Goal: Transaction & Acquisition: Purchase product/service

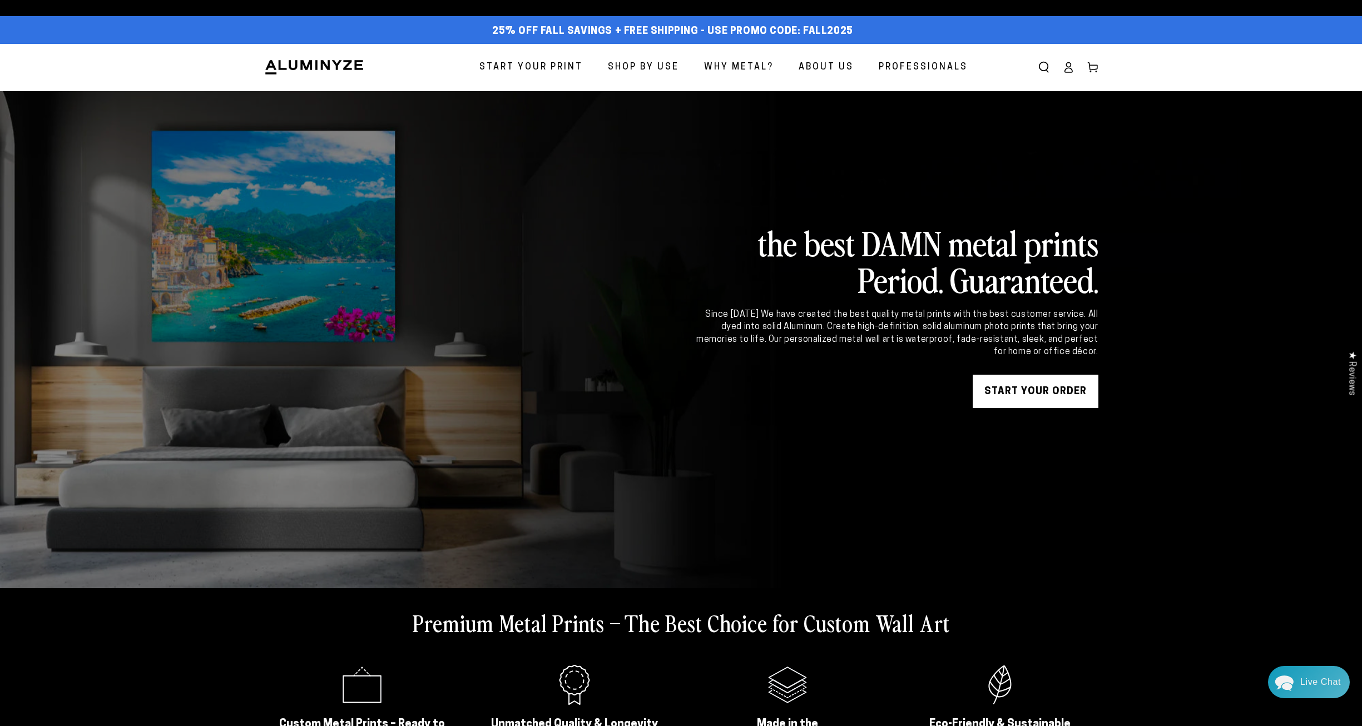
click at [545, 66] on span "Start Your Print" at bounding box center [530, 67] width 103 height 16
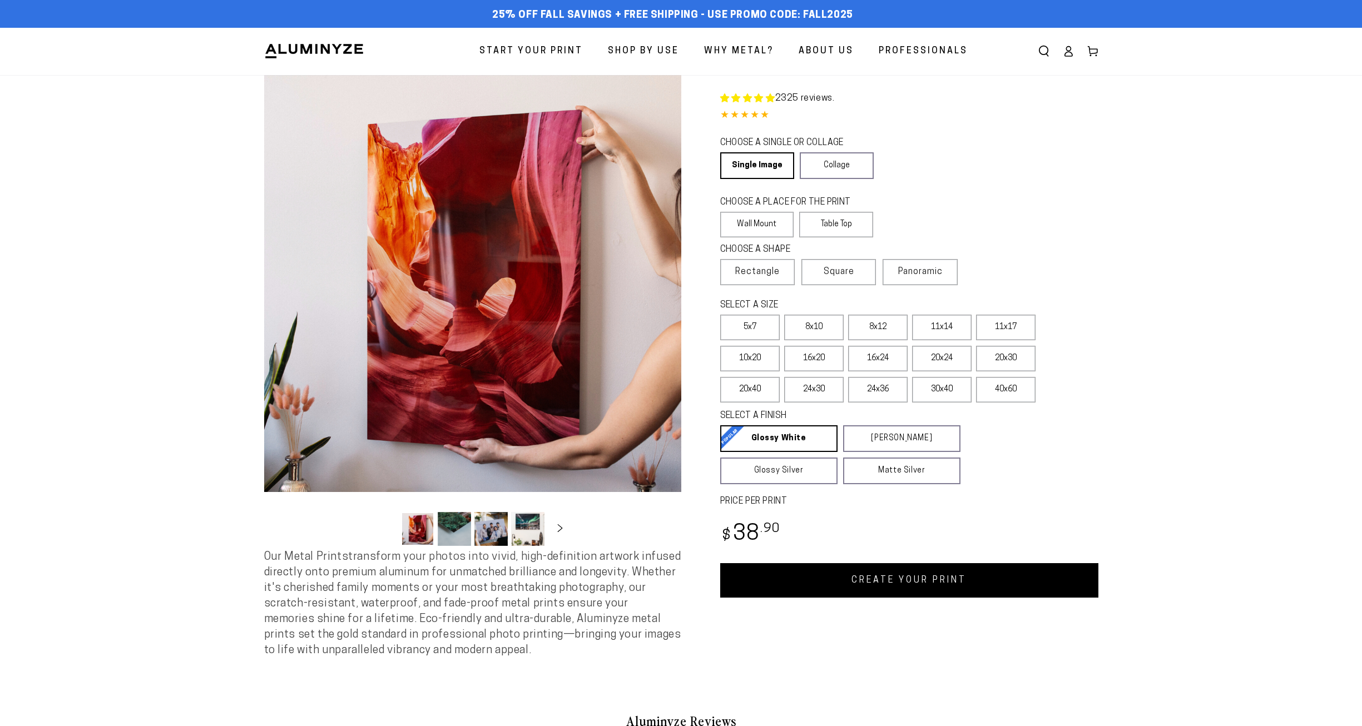
select select "**********"
click at [931, 389] on label "30x40" at bounding box center [941, 390] width 59 height 26
click at [562, 526] on button "Slide right" at bounding box center [560, 528] width 24 height 24
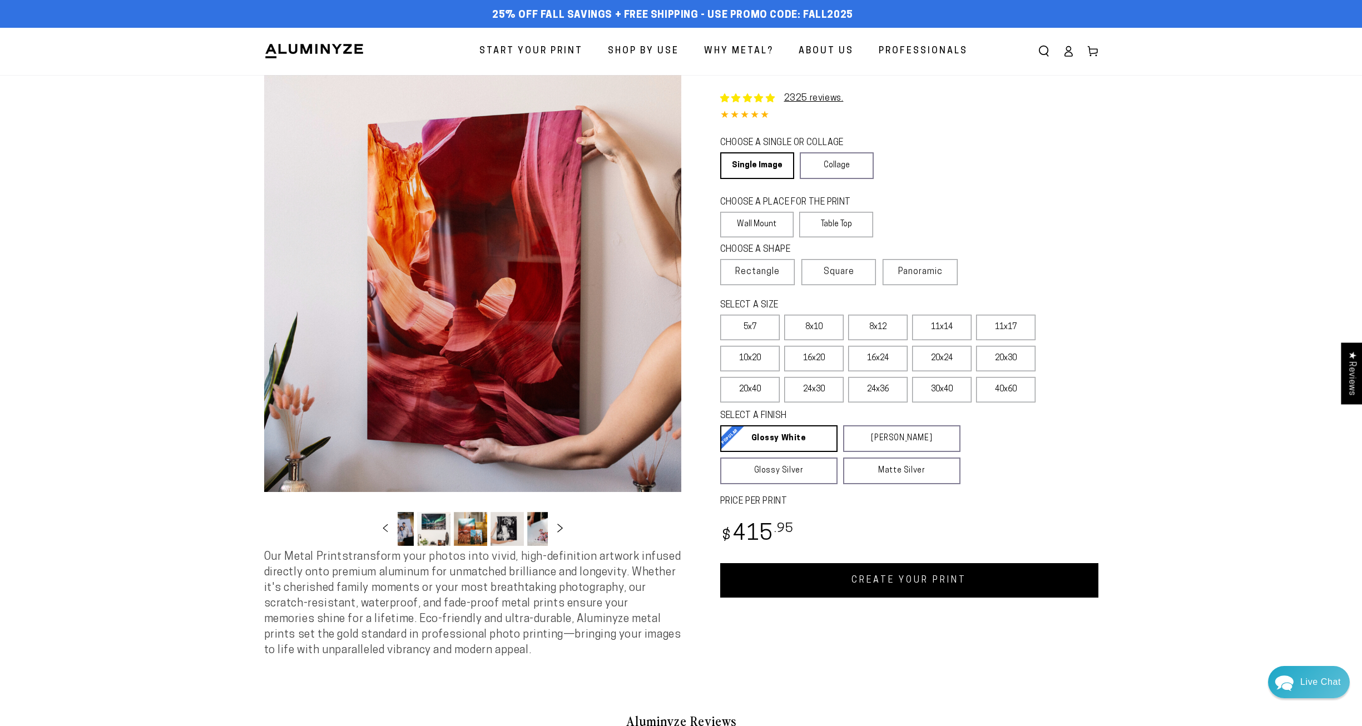
scroll to position [0, 108]
click at [943, 395] on label "30x40" at bounding box center [941, 390] width 59 height 26
click at [811, 391] on label "24x30" at bounding box center [813, 390] width 59 height 26
click at [816, 389] on label "24x30" at bounding box center [813, 390] width 59 height 26
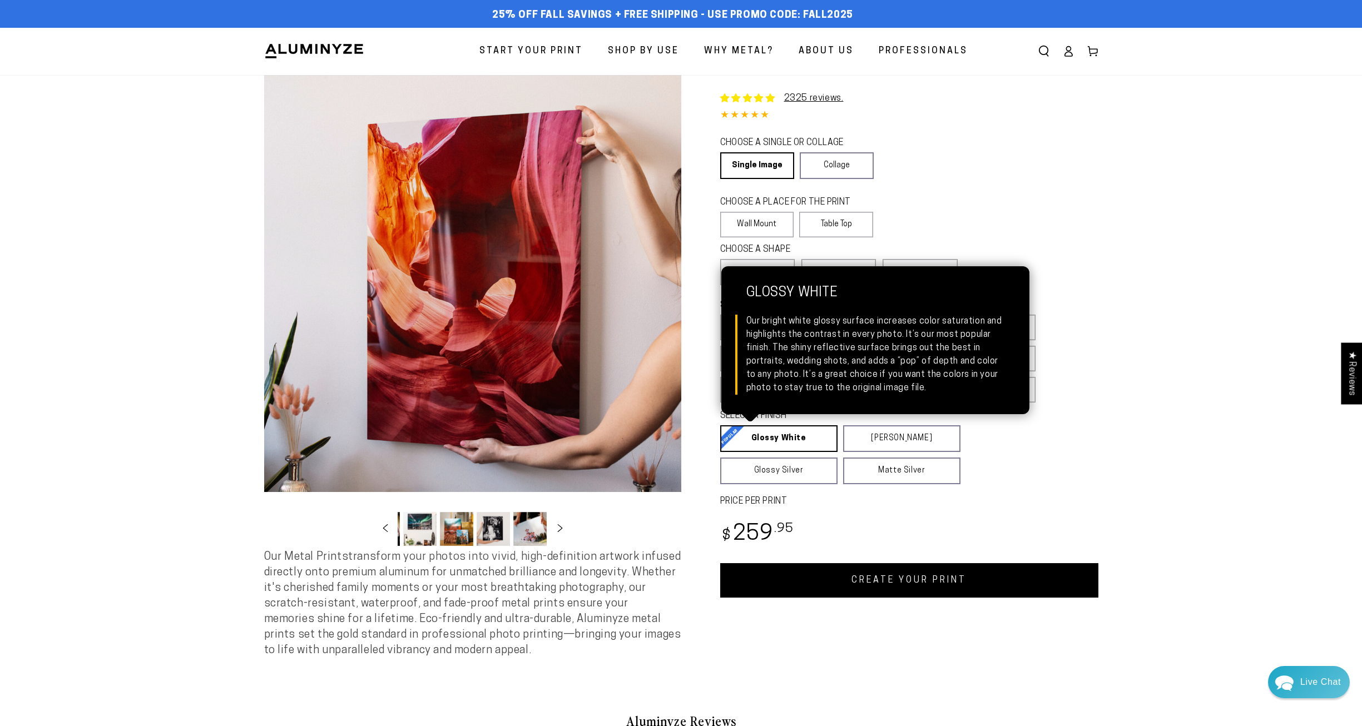
click at [786, 441] on link "Glossy White Glossy White Our bright white glossy surface increases color satur…" at bounding box center [778, 438] width 117 height 27
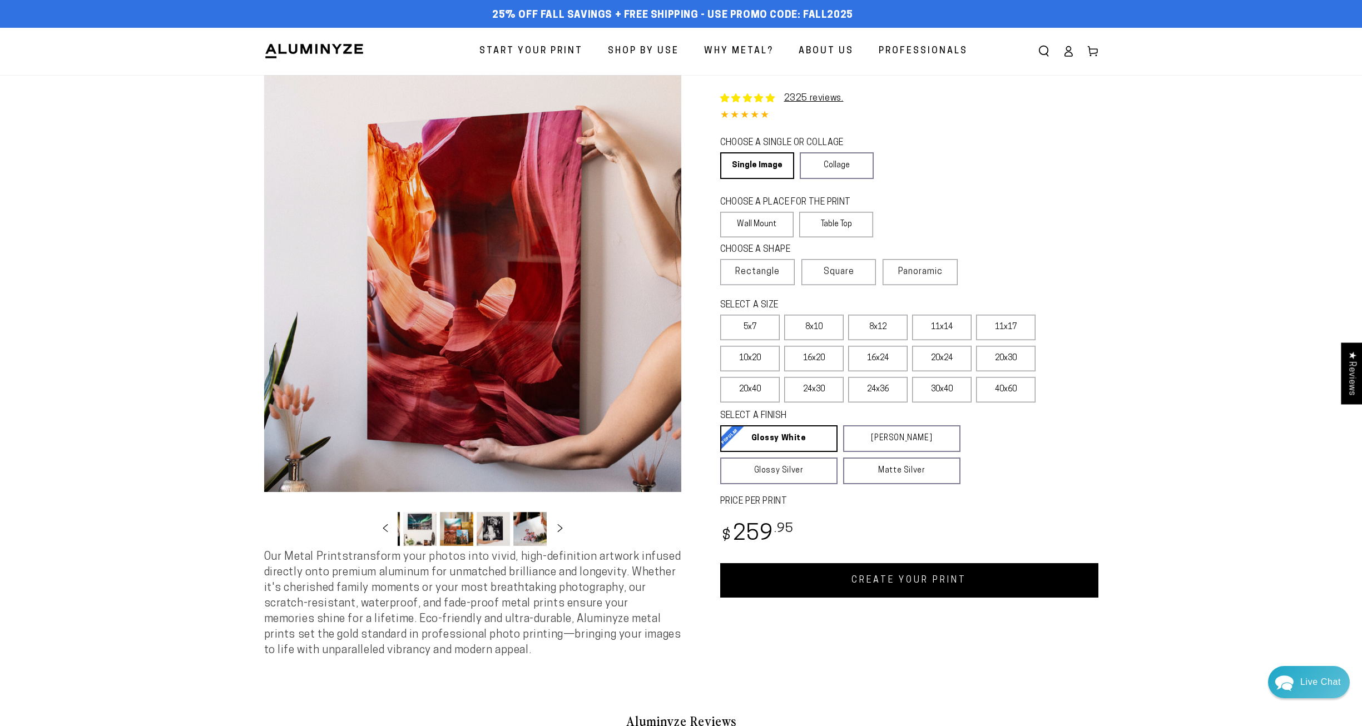
click at [909, 579] on link "CREATE YOUR PRINT" at bounding box center [909, 580] width 378 height 34
